Goal: Find specific page/section: Find specific page/section

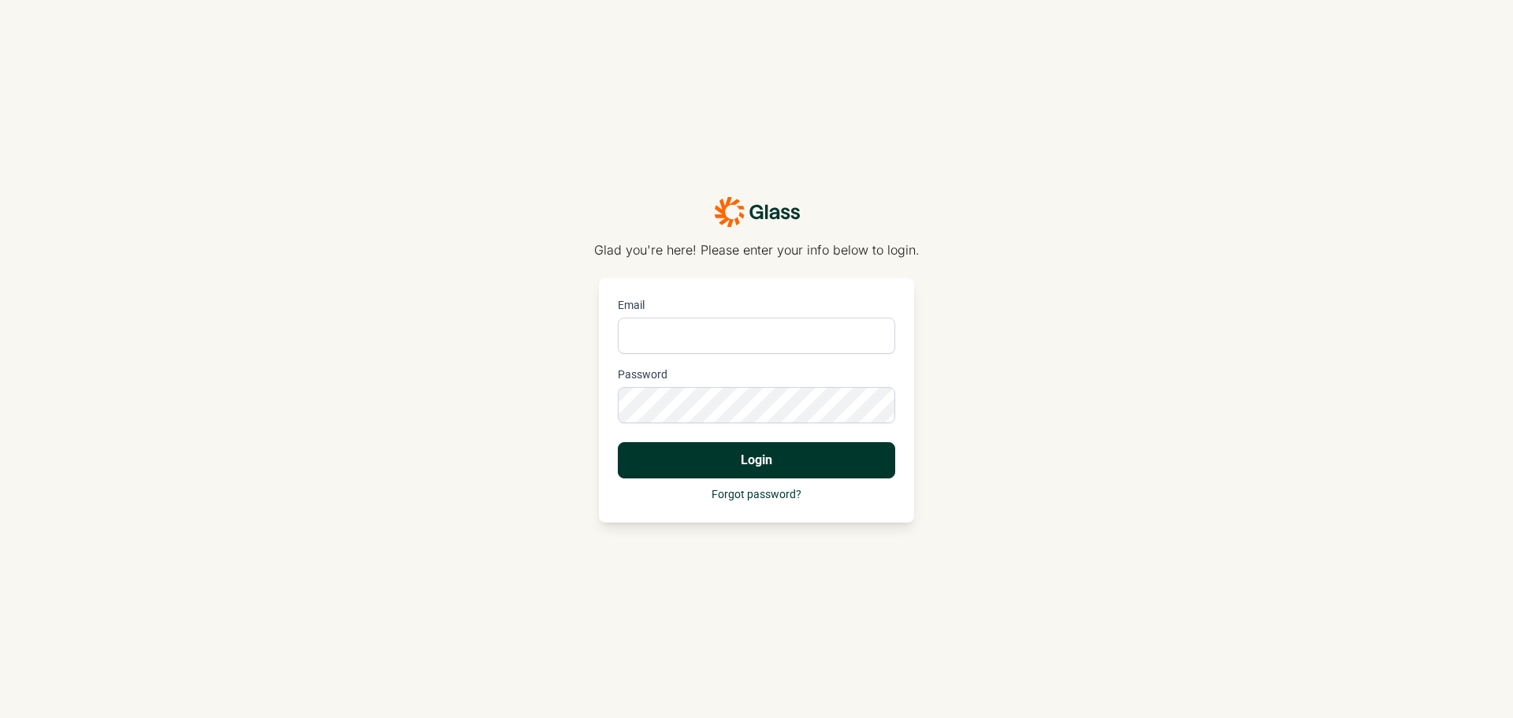
click at [704, 337] on input "Email" at bounding box center [756, 336] width 277 height 36
type input "[EMAIL_ADDRESS][DOMAIN_NAME]"
click at [586, 407] on div "Glad you're here! Please enter your info below to login. Email [EMAIL_ADDRESS][…" at bounding box center [756, 359] width 1513 height 718
click at [618, 442] on button "Login" at bounding box center [756, 460] width 277 height 36
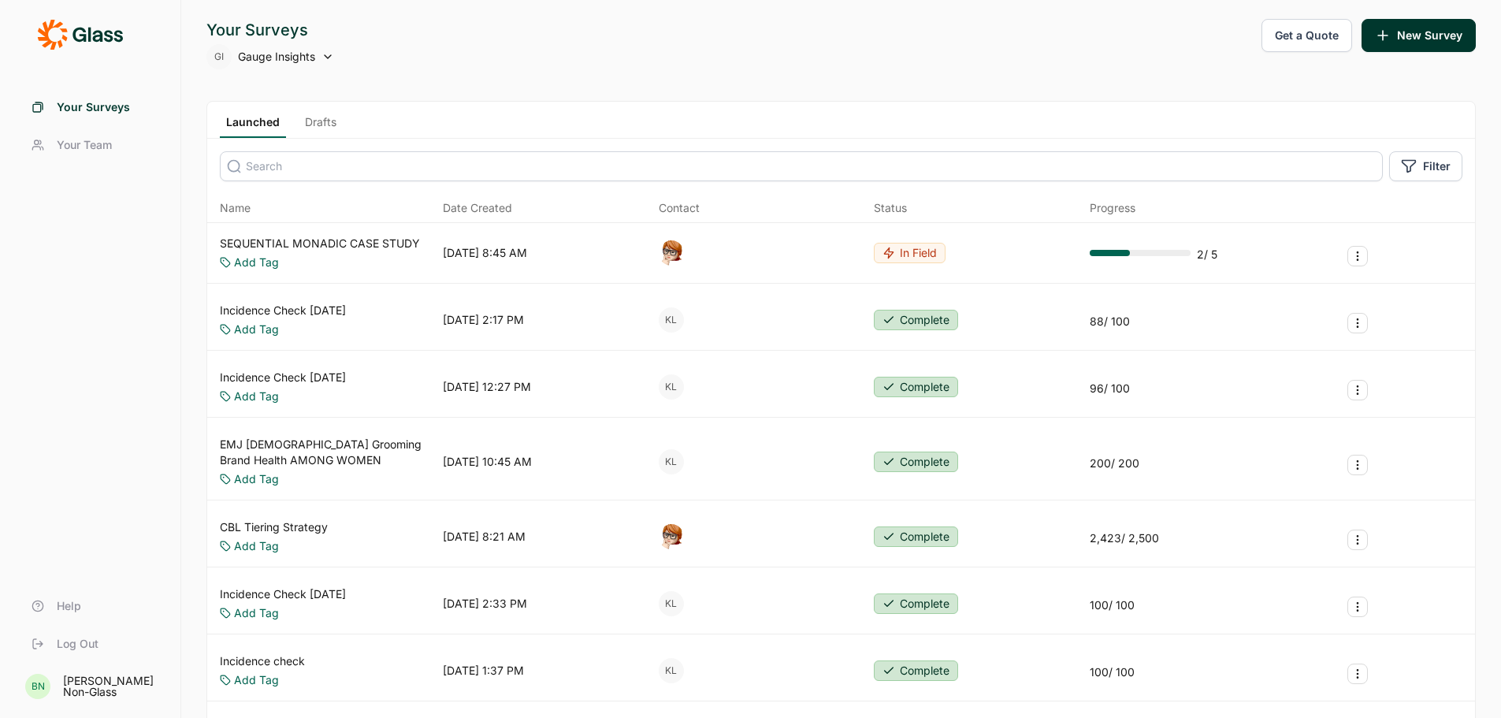
click at [107, 147] on span "Your Team" at bounding box center [84, 145] width 55 height 16
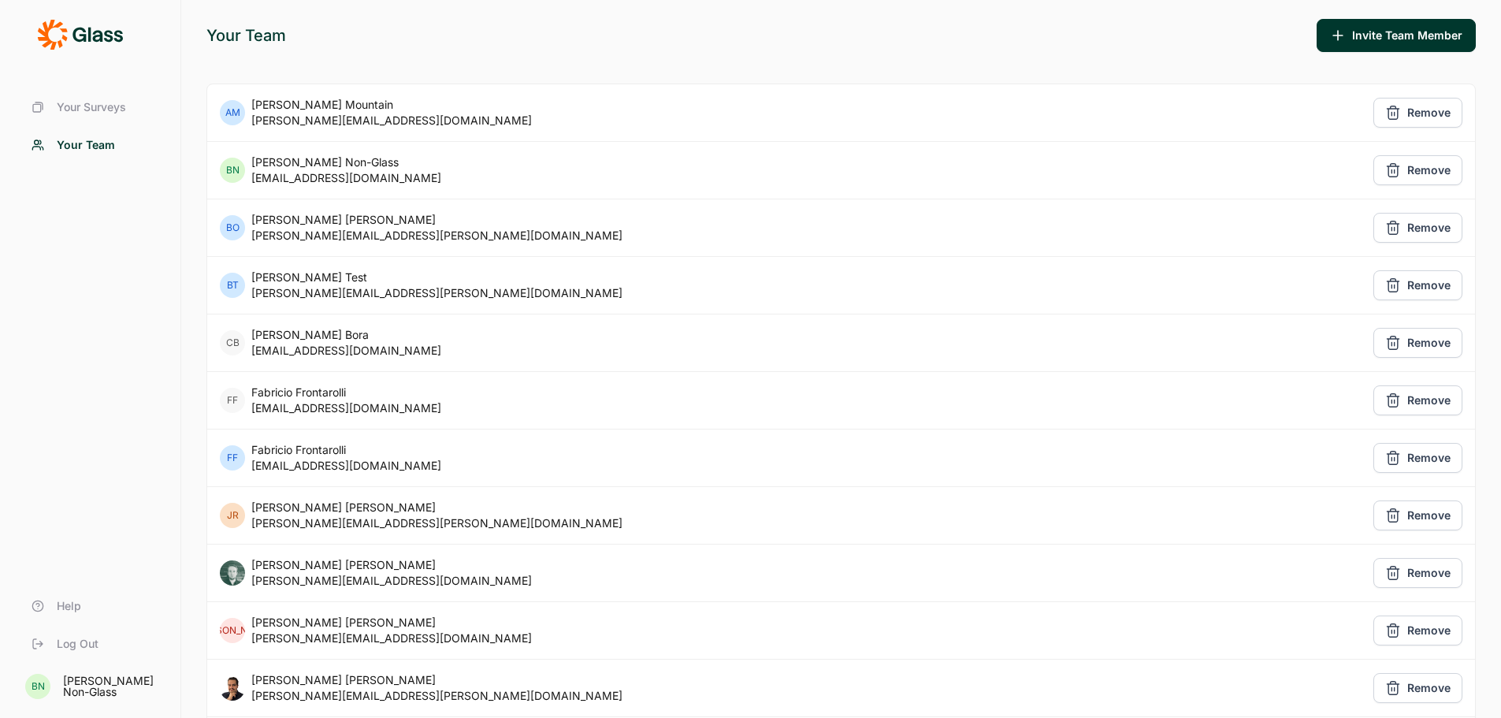
click at [111, 100] on span "Your Surveys" at bounding box center [91, 107] width 69 height 16
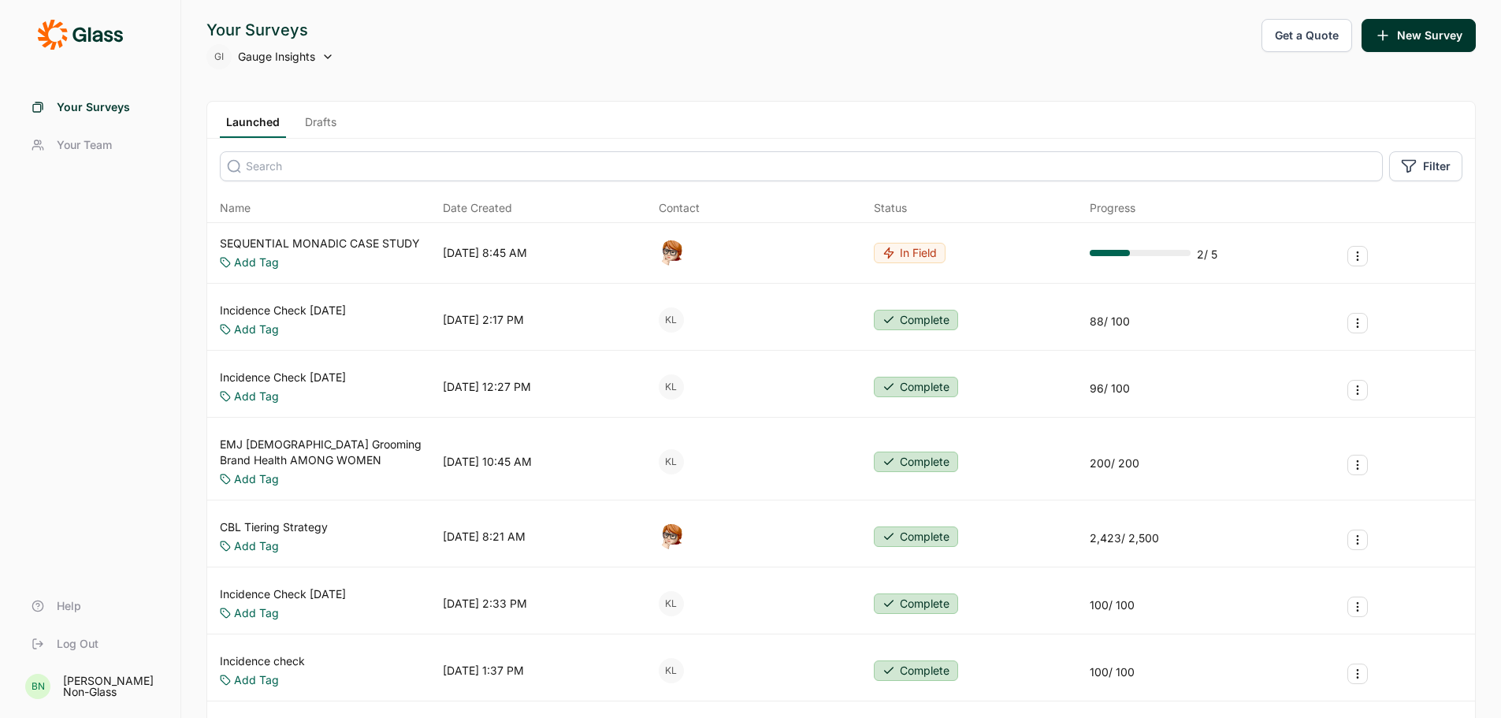
click at [319, 51] on div "GI Gauge Insights" at bounding box center [270, 56] width 128 height 25
click at [331, 56] on use at bounding box center [328, 56] width 6 height 3
click at [328, 56] on icon at bounding box center [328, 56] width 13 height 13
